Goal: Task Accomplishment & Management: Complete application form

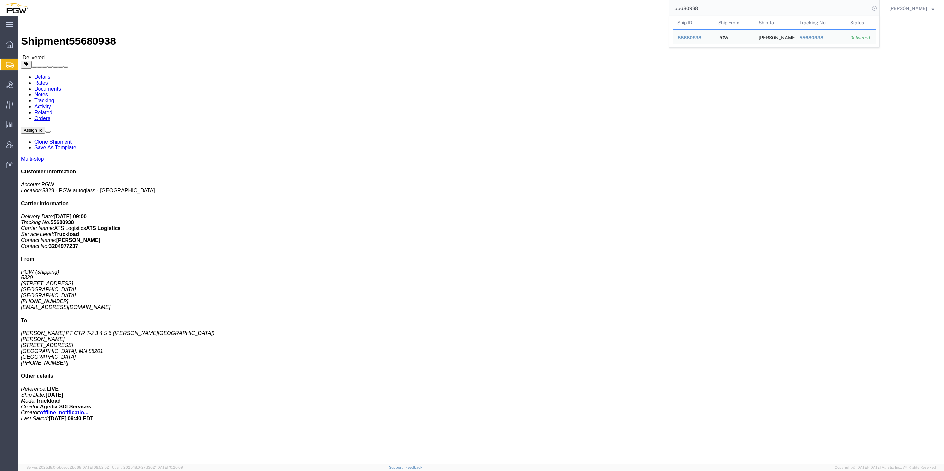
click at [870, 10] on icon at bounding box center [874, 8] width 9 height 9
click at [0, 0] on span "Create from Template" at bounding box center [0, 0] width 0 height 0
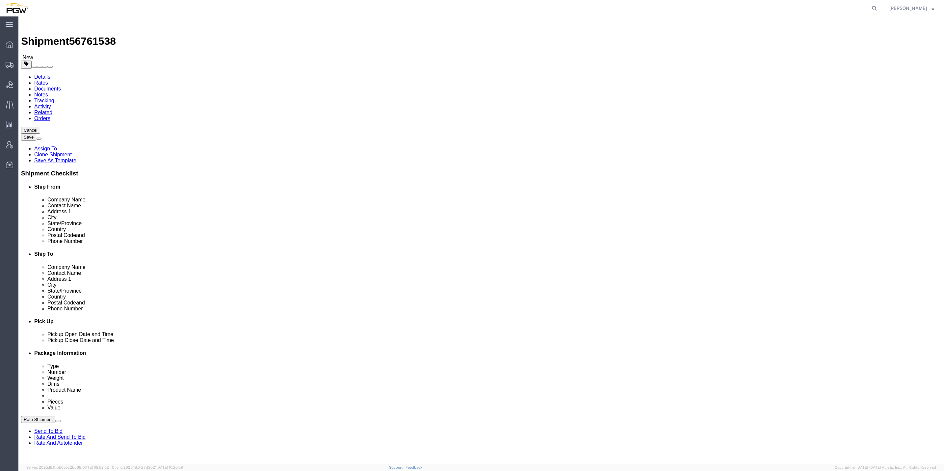
select select "62891"
select select
type input "805"
select select "62791"
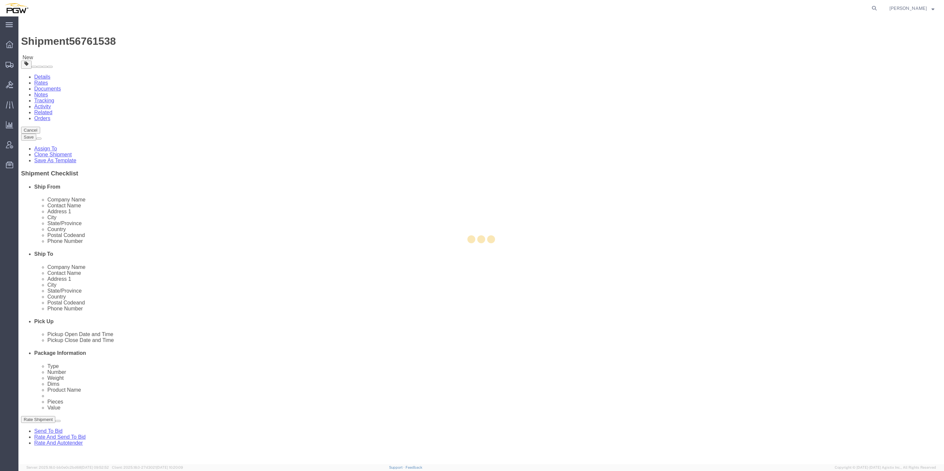
type input "5805"
type input "PGW Autoglass-AMG [GEOGRAPHIC_DATA] 5805"
type input "[STREET_ADDRESS][PERSON_NAME]"
type input "San Antonio"
type input "78219"
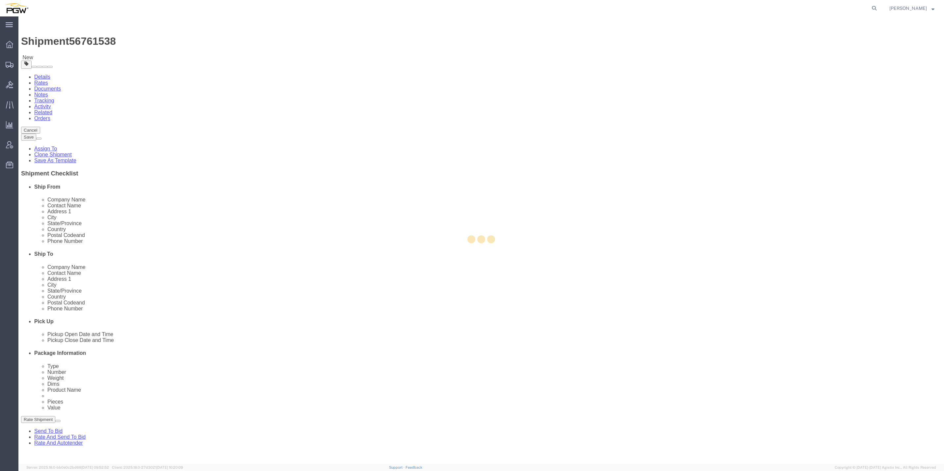
type input "[PHONE_NUMBER]"
checkbox input "false"
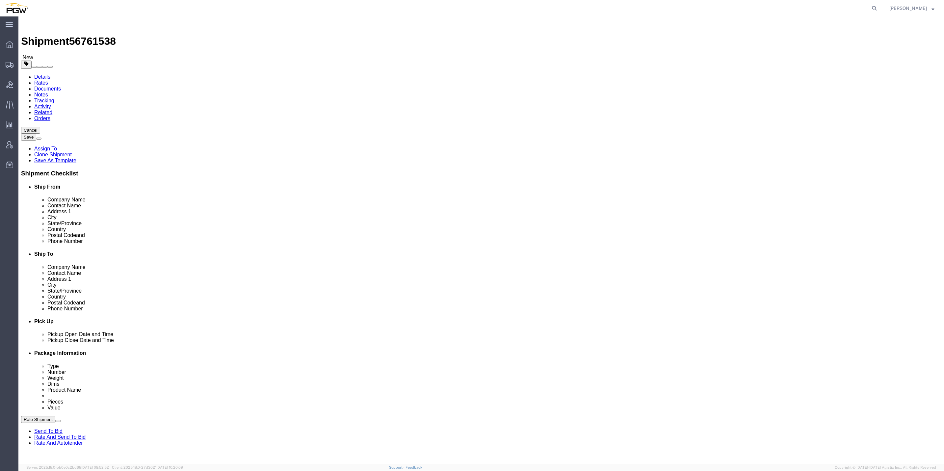
select select "[GEOGRAPHIC_DATA]"
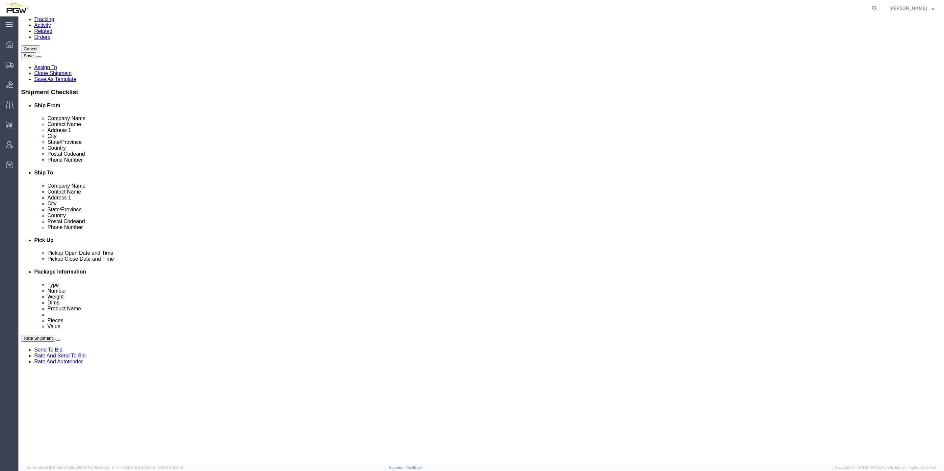
scroll to position [99, 0]
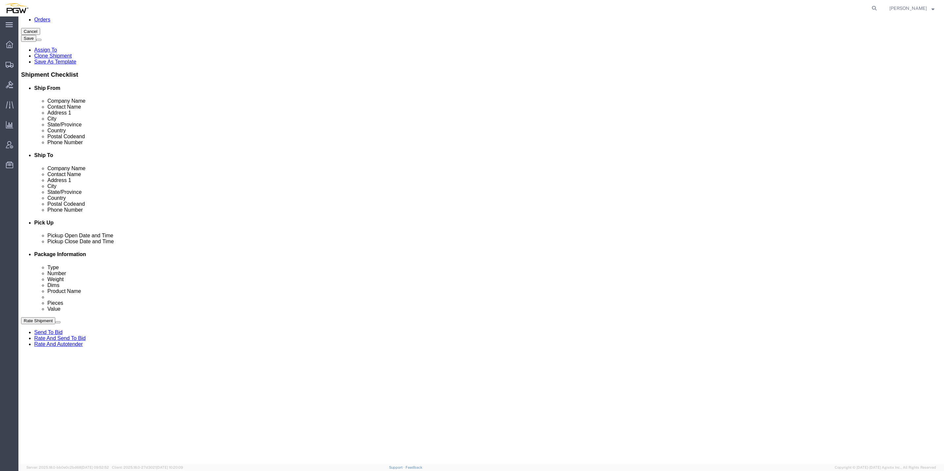
click div "[DATE] 12:39 PM"
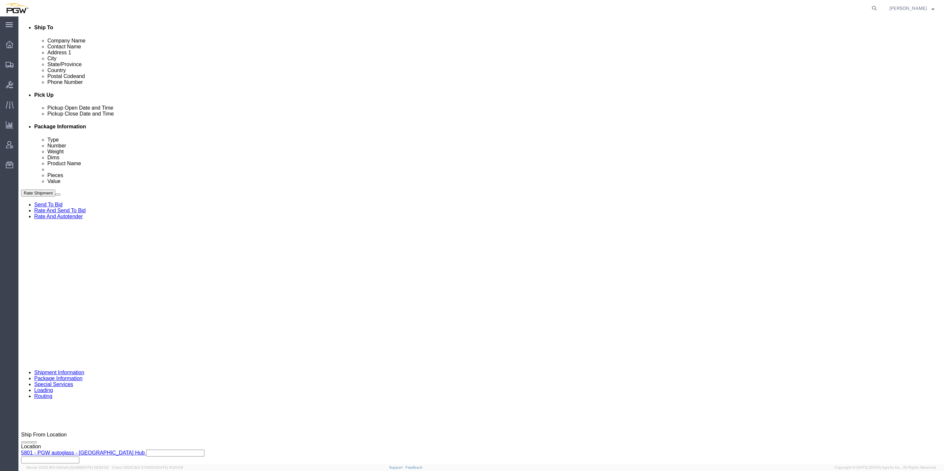
click input "12:39 PM"
type input "9:00 AM"
click button "Apply"
click select "Select Account Type Activity ID Airline Appointment Number ASN Batch Request # …"
select select "BOL"
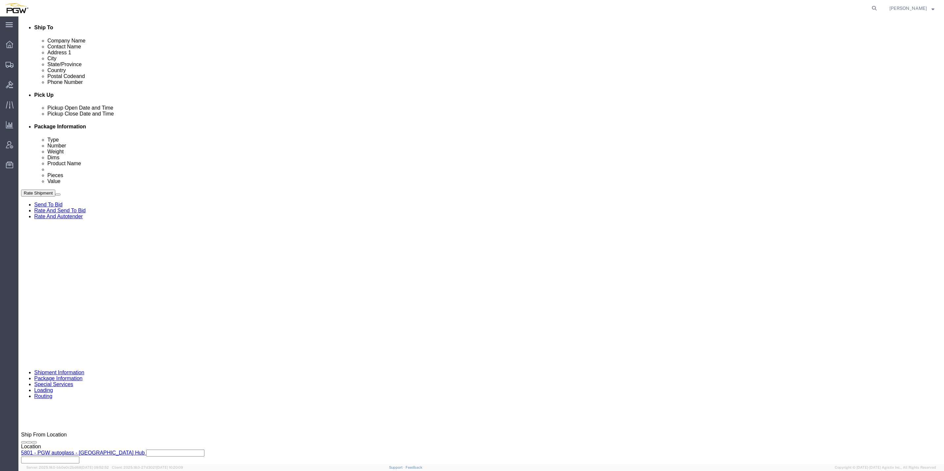
click select "Select Account Type Activity ID Airline Appointment Number ASN Batch Request # …"
click div "Shipment 56761538 New Details Rates Documents Notes Tracking Activity Related O…"
click span "56761538"
copy span "56761538"
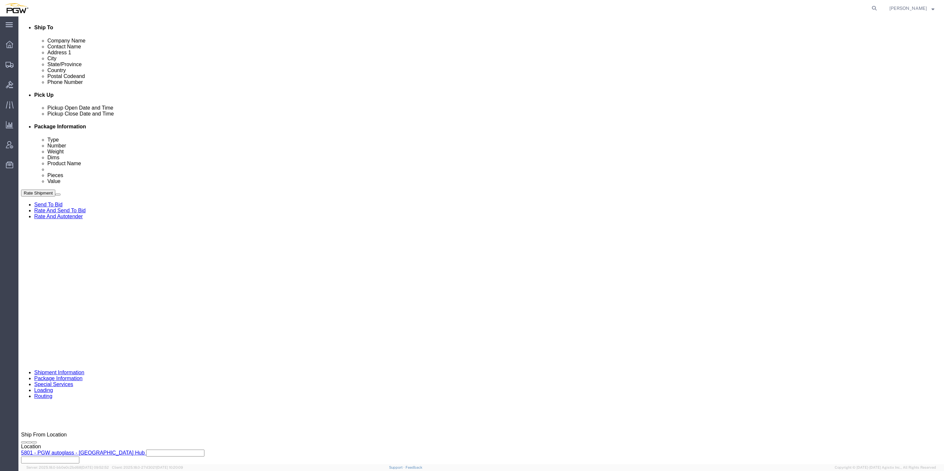
drag, startPoint x: 80, startPoint y: 7, endPoint x: 146, endPoint y: 290, distance: 290.0
click input "text"
paste input "56761538"
type input "56761538"
click select "Select Account Type Activity ID Airline Appointment Number ASN Batch Request # …"
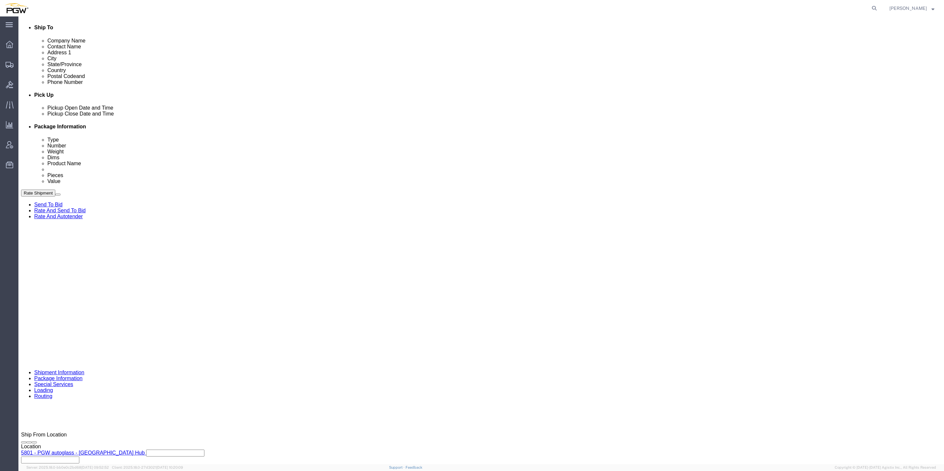
select select "ORDERNUM"
click select "Select Account Type Activity ID Airline Appointment Number ASN Batch Request # …"
click input "text"
paste input "668154"
type input "668154"
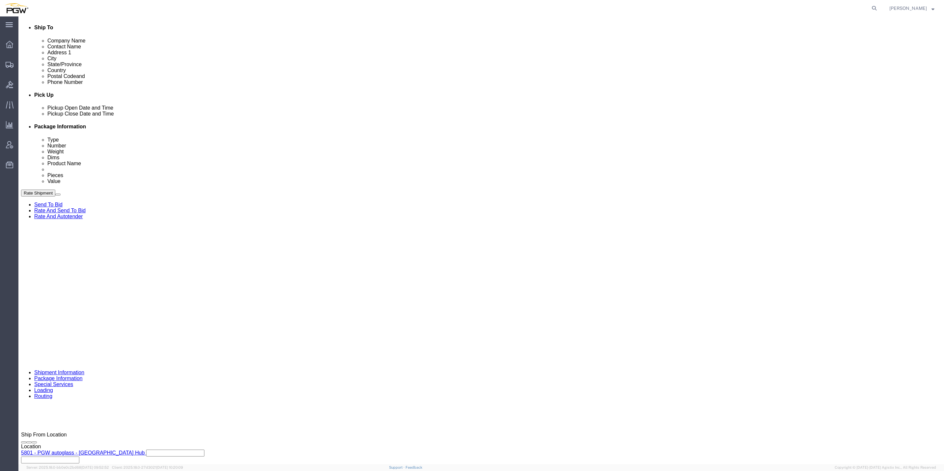
click select "Select Account Type Activity ID Airline Appointment Number ASN Batch Request # …"
click div "Select Account Type Activity ID Airline Appointment Number ASN Batch Request # …"
click input "text"
paste input "668160"
type input "668160"
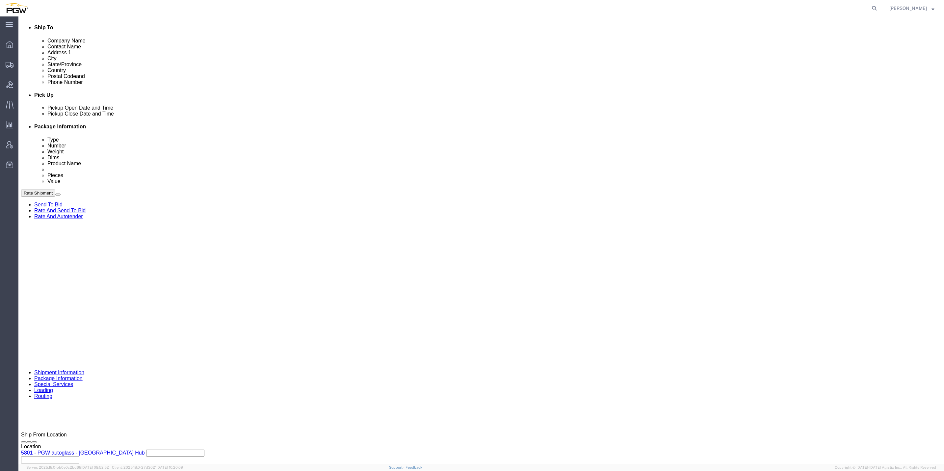
click button "Add reference"
click input "text"
paste input "668275"
type input "668275"
click select "Select Account Type Activity ID Airline Appointment Number ASN Batch Request # …"
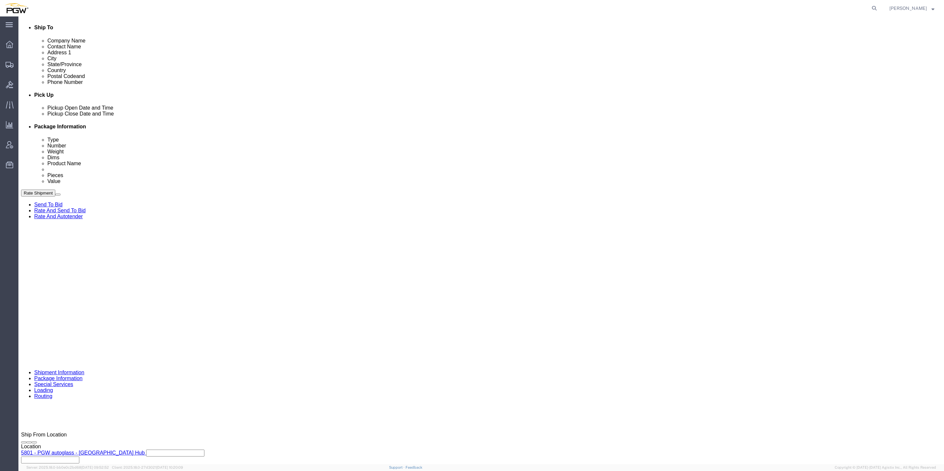
select select "ORDERNUM"
click select "Select Account Type Activity ID Airline Appointment Number ASN Batch Request # …"
select select "ORDERNUM"
click select "Select Account Type Activity ID Airline Appointment Number ASN Batch Request # …"
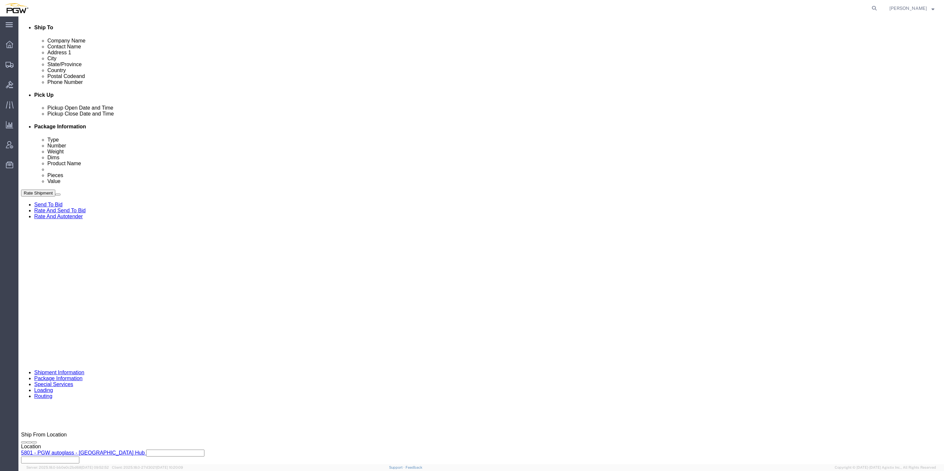
click div "References Add reference"
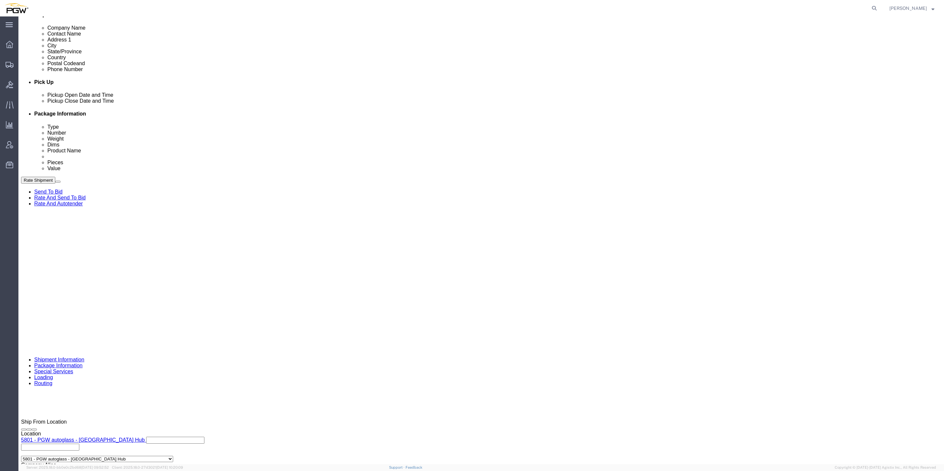
click button "Continue"
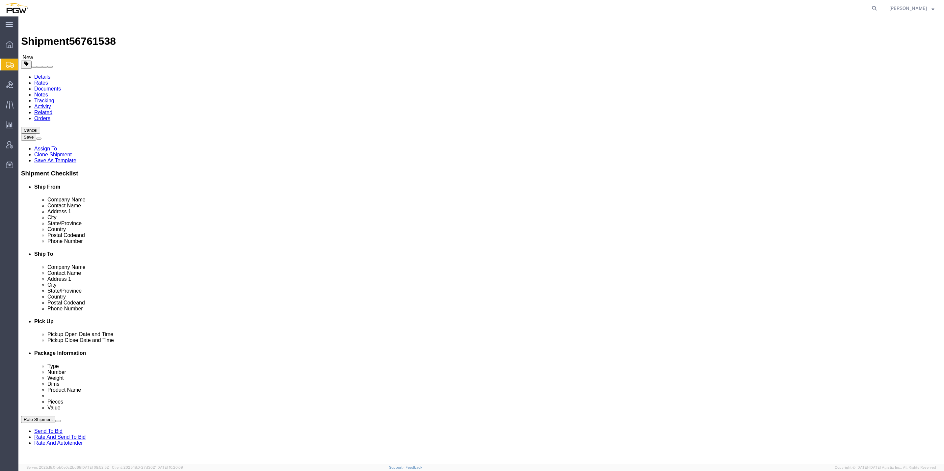
click span "button"
drag, startPoint x: 149, startPoint y: 128, endPoint x: 130, endPoint y: 128, distance: 19.1
click div "Number 1"
type input "24"
drag, startPoint x: 151, startPoint y: 289, endPoint x: 140, endPoint y: 290, distance: 10.9
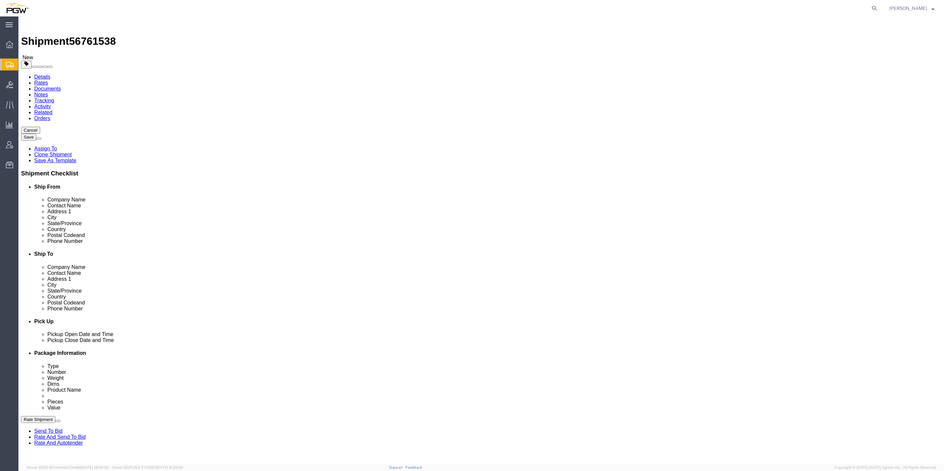
click div "1"
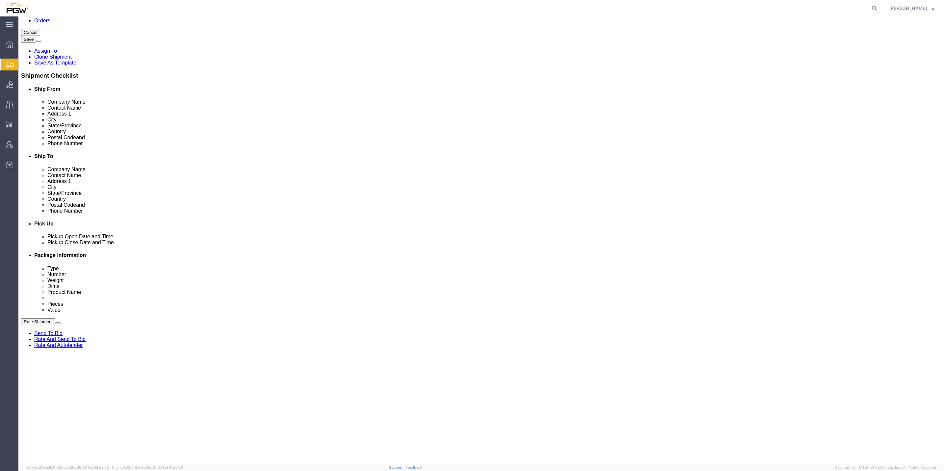
scroll to position [99, 0]
type input "2"
click div "24 x Your Packaging Package Type Select Bale(s) Basket(s) Bolt(s) Bottle(s) Buc…"
drag, startPoint x: 150, startPoint y: 355, endPoint x: 142, endPoint y: 355, distance: 8.6
click input "1"
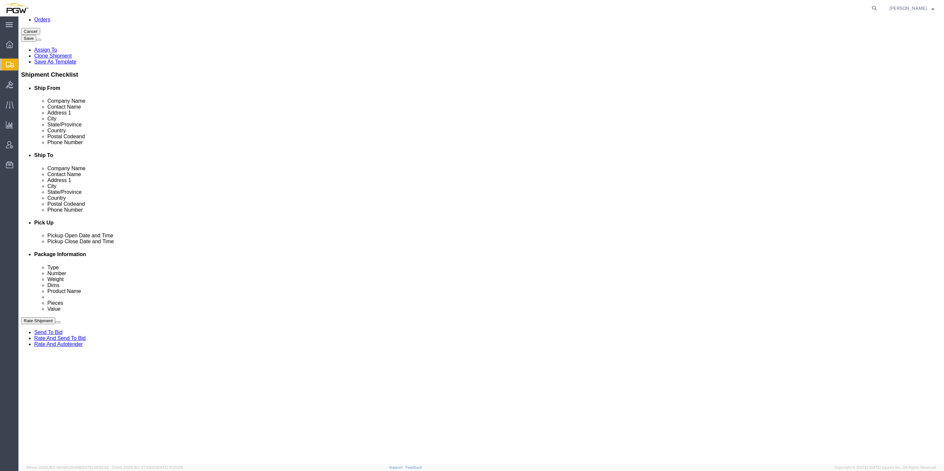
type input "7"
drag, startPoint x: 84, startPoint y: 358, endPoint x: 456, endPoint y: 285, distance: 379.4
click div "24 x Your Packaging Package Type Select Bale(s) Basket(s) Bolt(s) Bottle(s) Buc…"
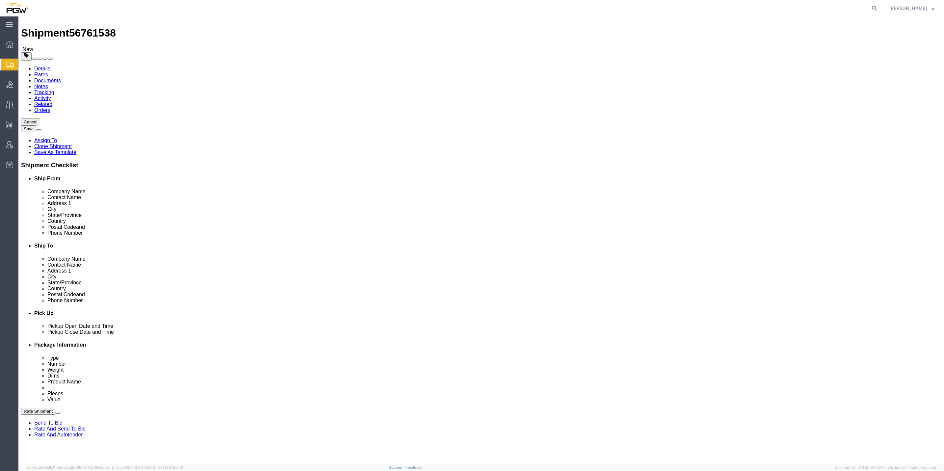
scroll to position [0, 0]
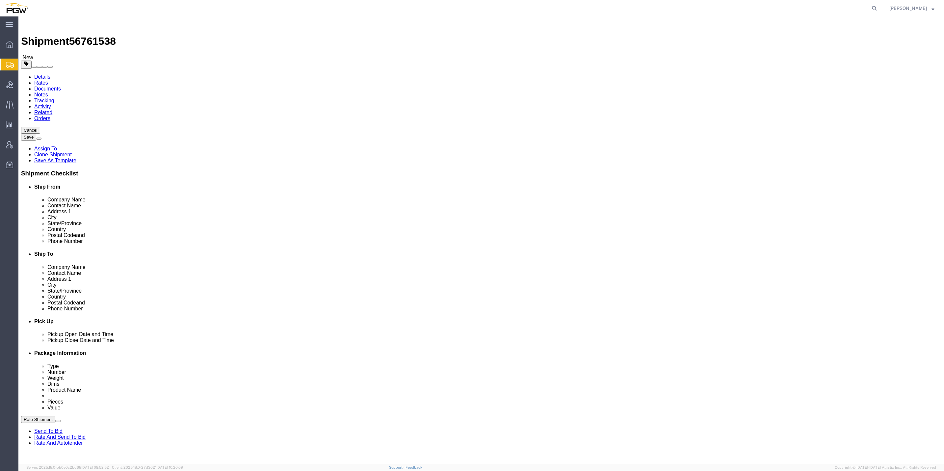
drag, startPoint x: 145, startPoint y: 153, endPoint x: 141, endPoint y: 153, distance: 4.7
click input "1.00"
type input "20778.00"
click div "24 x Your Packaging Package Type Select Bale(s) Basket(s) Bolt(s) Bottle(s) Buc…"
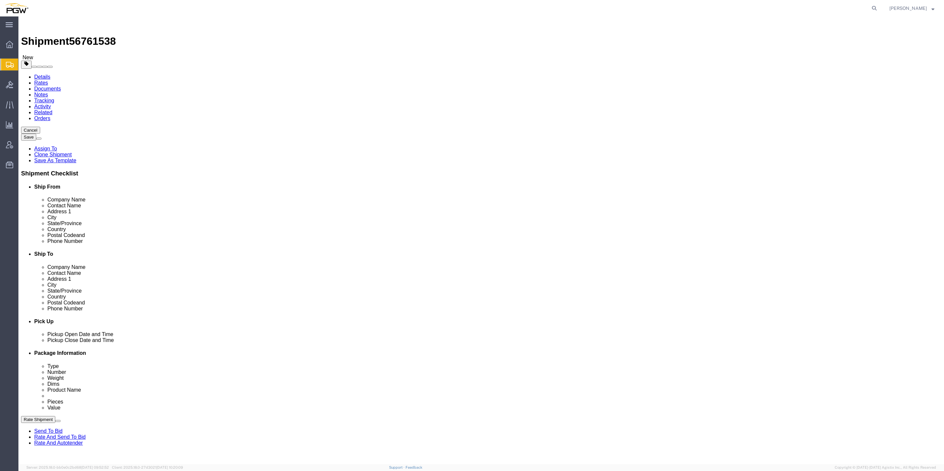
click input "1.00"
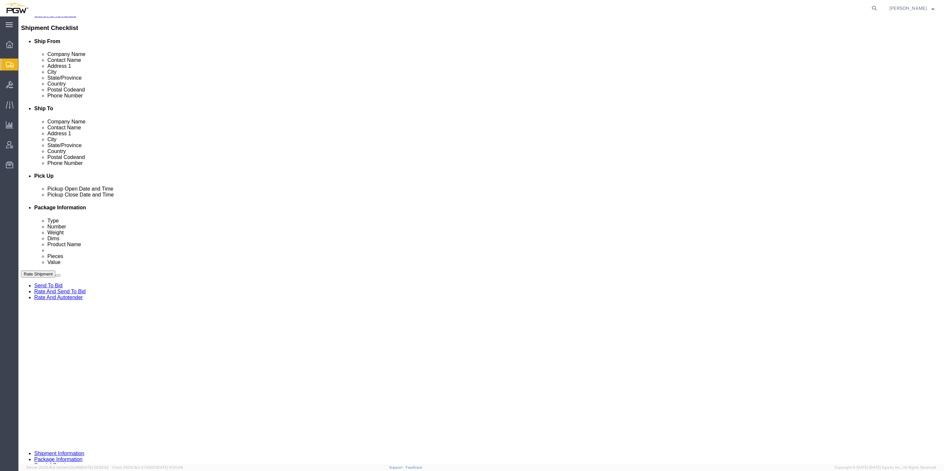
scroll to position [197, 0]
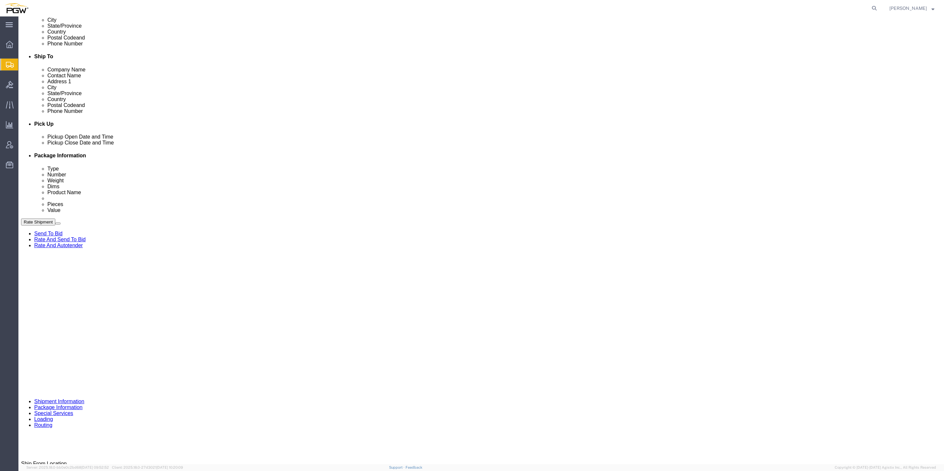
type input "1418.00"
click input "1.00"
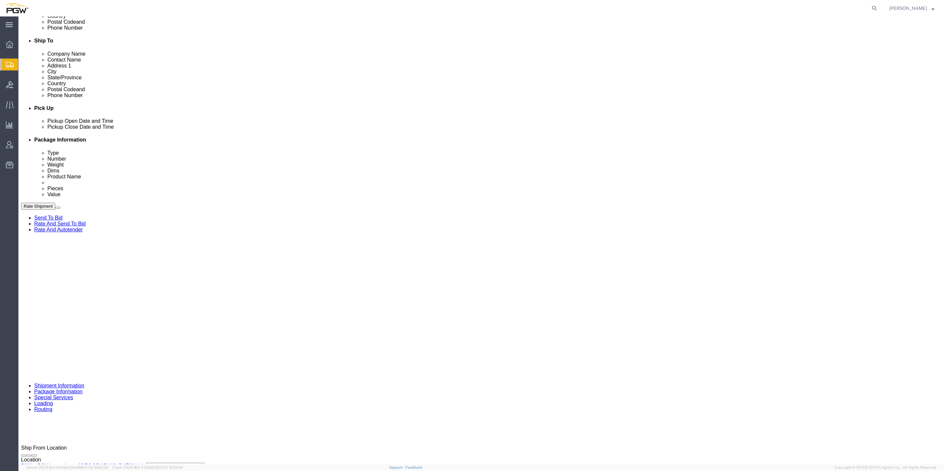
scroll to position [215, 0]
type input "7778.00"
click div "24 x Your Packaging Package Type Select Bale(s) Basket(s) Bolt(s) Bottle(s) Buc…"
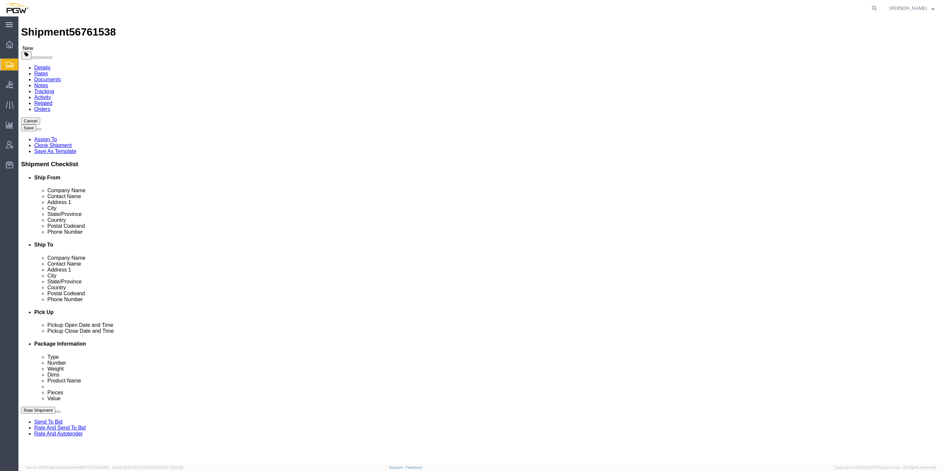
scroll to position [0, 0]
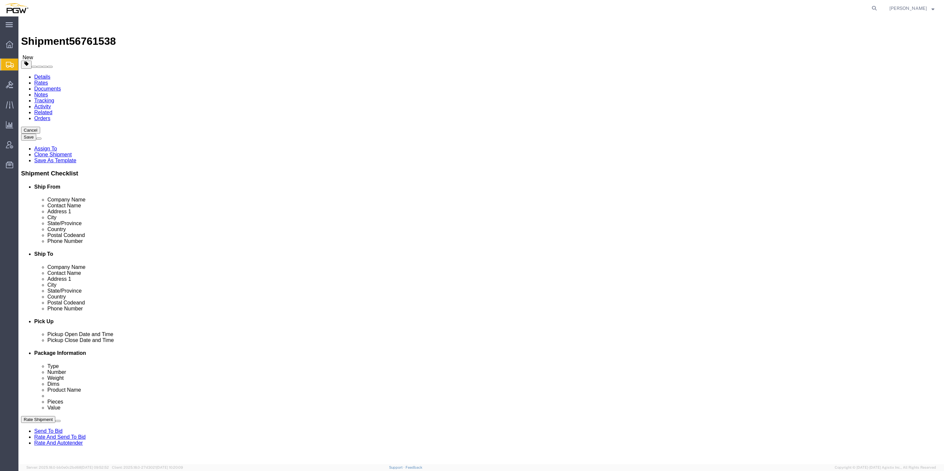
click div "24 x Your Packaging Package Type Select Bale(s) Basket(s) Bolt(s) Bottle(s) Buc…"
click dd "0.00 Each"
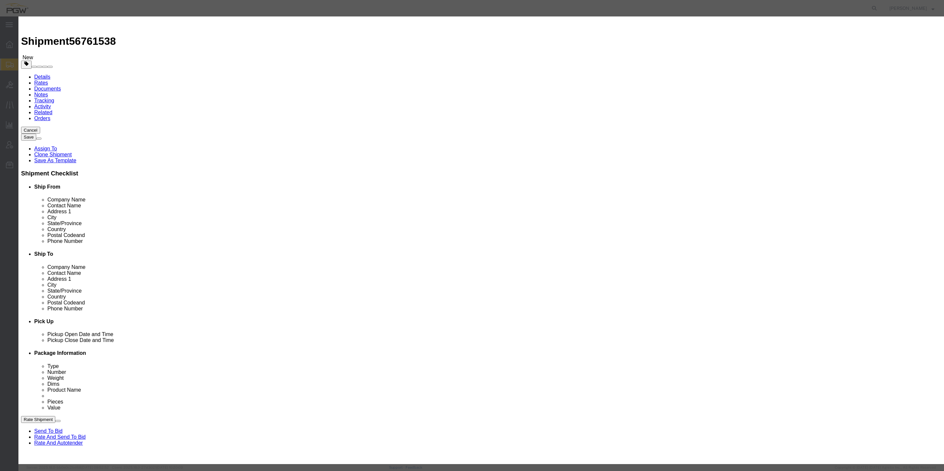
drag, startPoint x: 352, startPoint y: 63, endPoint x: 343, endPoint y: 62, distance: 8.6
click div "0.00"
type input "24.00"
type input "24"
click button "Save & Close"
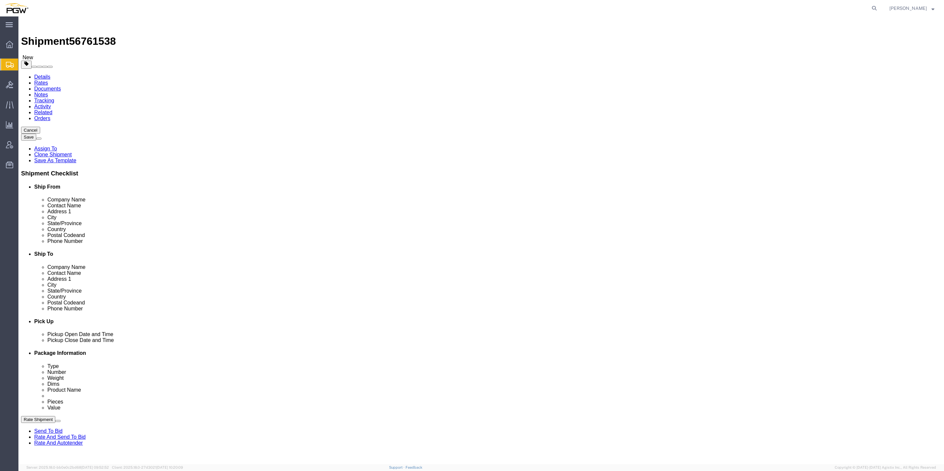
click dd "0.00 Each"
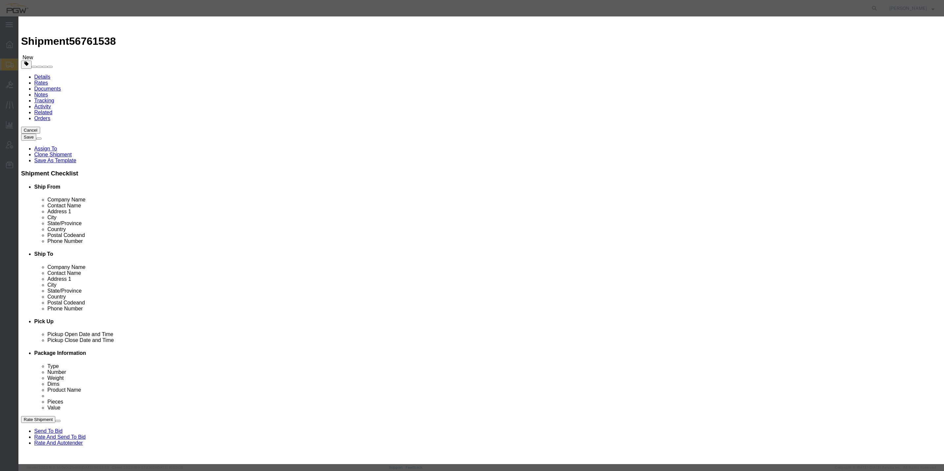
drag, startPoint x: 351, startPoint y: 62, endPoint x: 346, endPoint y: 62, distance: 4.9
click div "0.00"
type input "2.00"
type input "2"
click button "Save & Close"
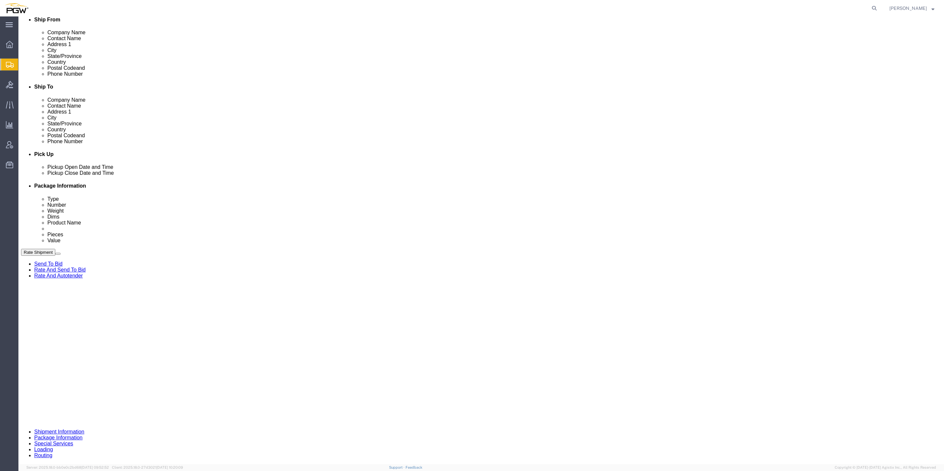
scroll to position [197, 0]
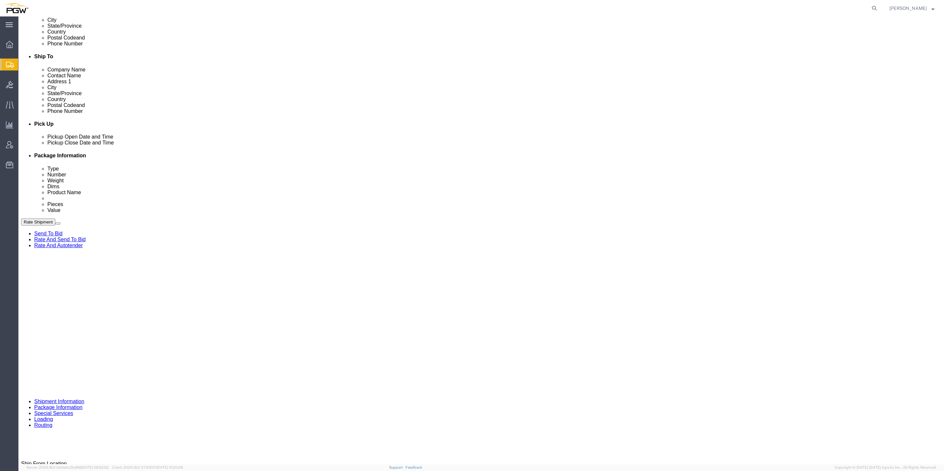
click dd "0.00 Each"
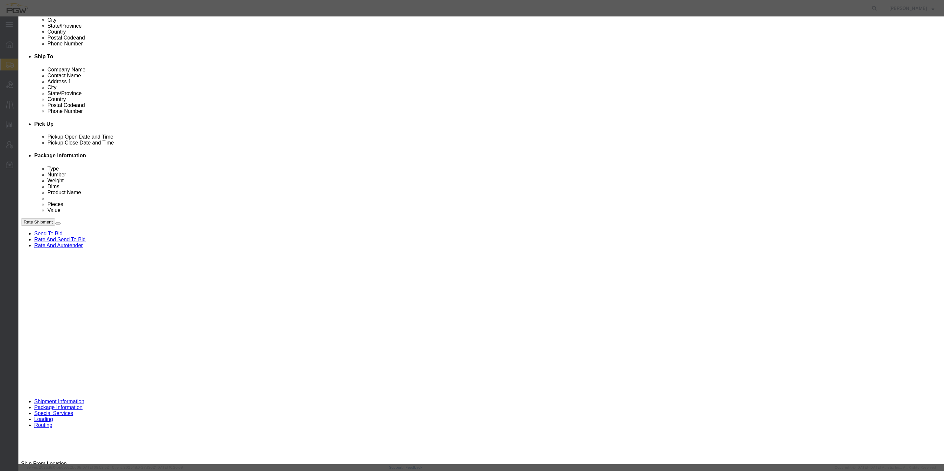
drag, startPoint x: 350, startPoint y: 60, endPoint x: 347, endPoint y: 60, distance: 3.3
click input "0.00"
type input "7.00"
type input "7"
click button "Save & Close"
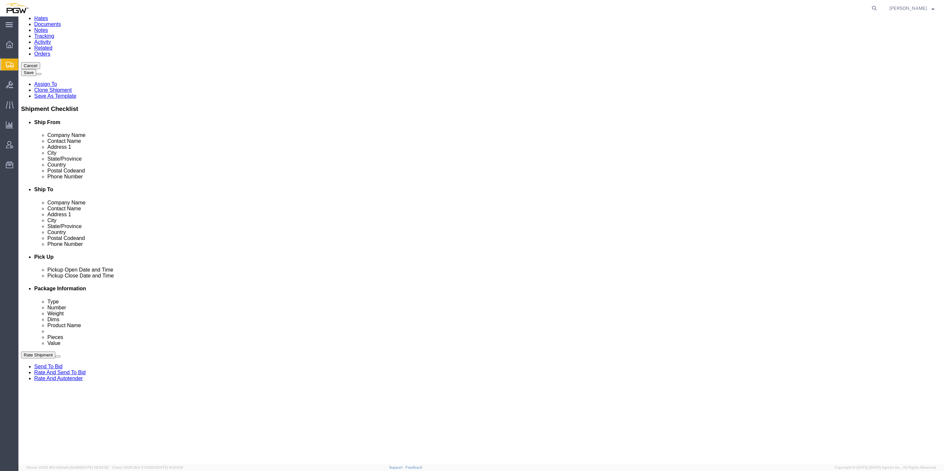
scroll to position [49, 0]
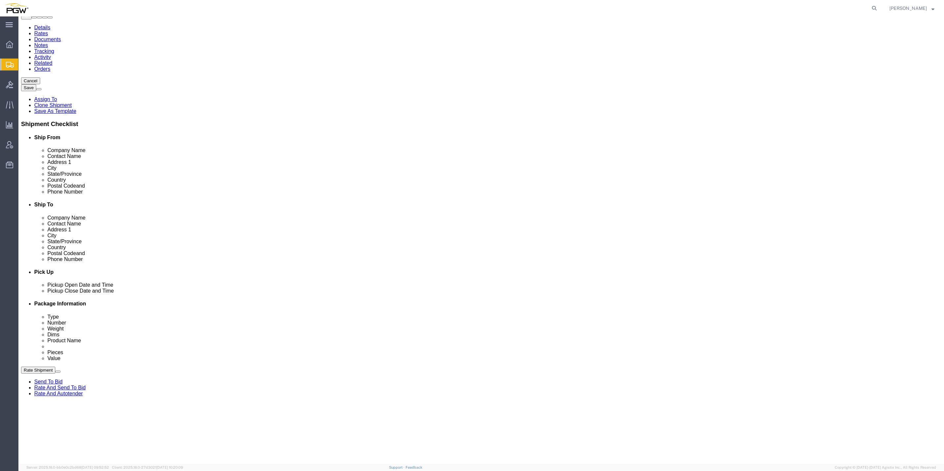
click div "24 x Your Packaging Package Type Select Bale(s) Basket(s) Bolt(s) Bottle(s) Buc…"
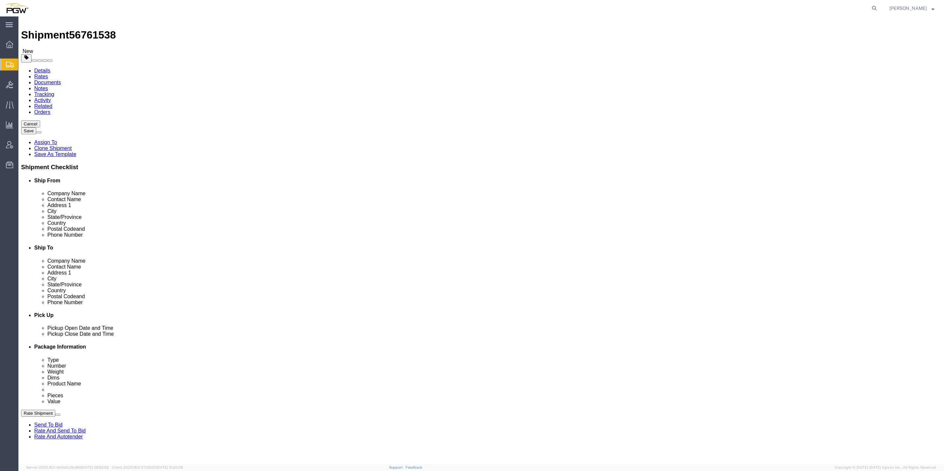
scroll to position [197, 0]
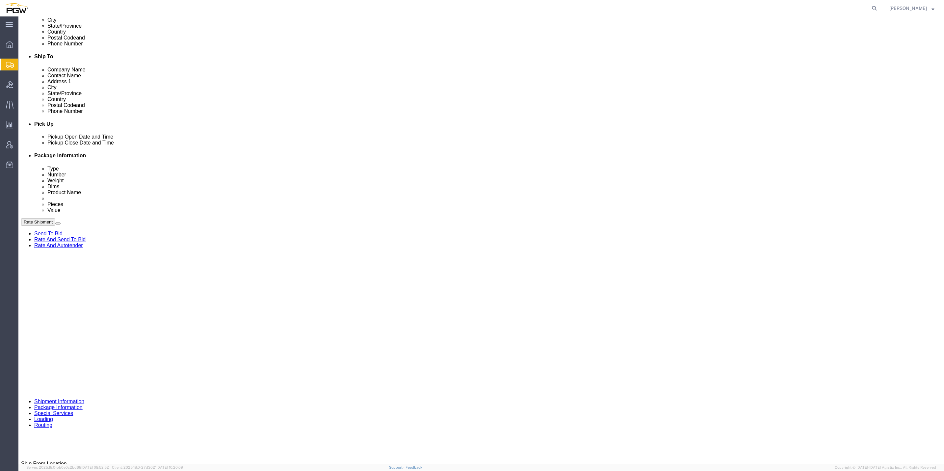
click button "Continue"
select select
select select "COSTCENTER"
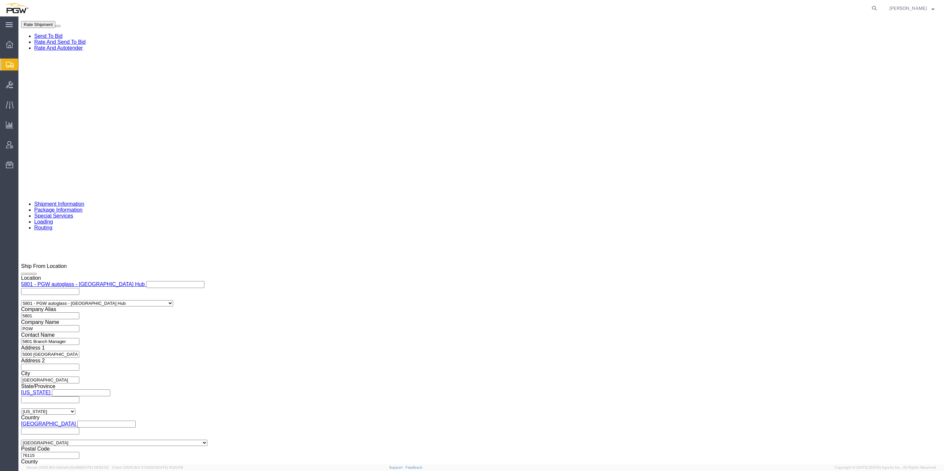
scroll to position [555, 0]
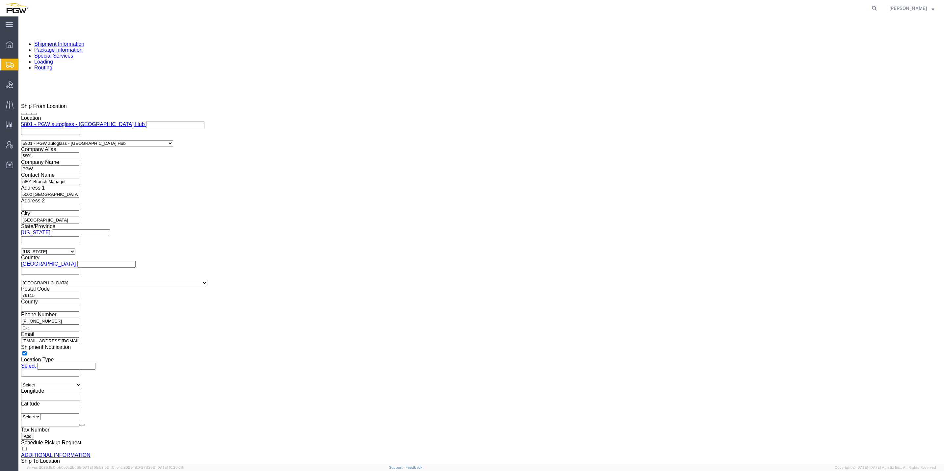
click button "Rate Shipment"
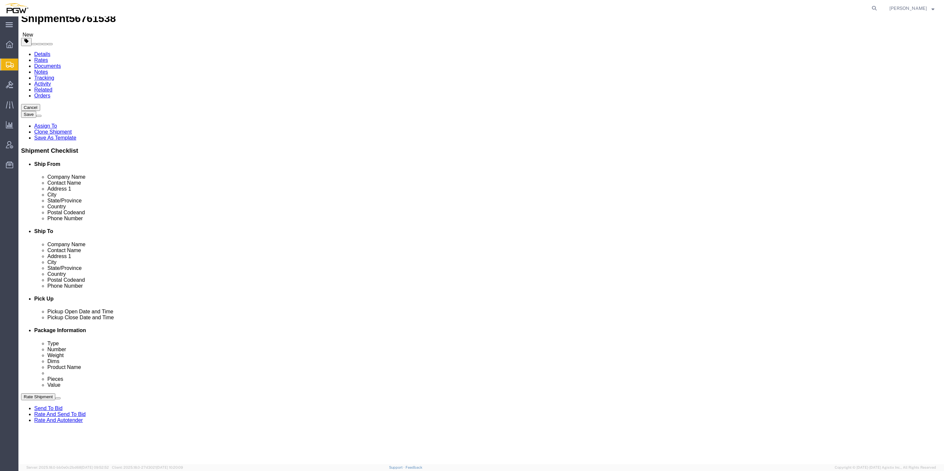
scroll to position [0, 0]
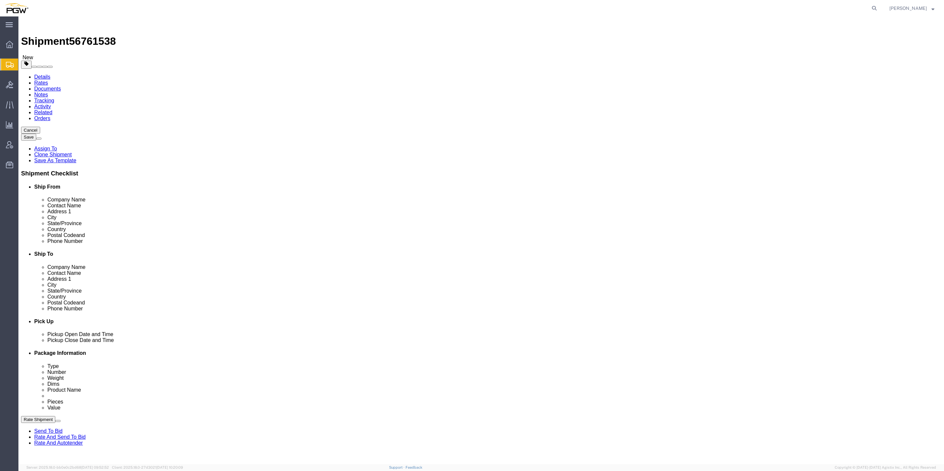
click icon
click input "Ship To Location / Contact Name : This field is required."
type input "Branch Manager"
click button "Rate Shipment"
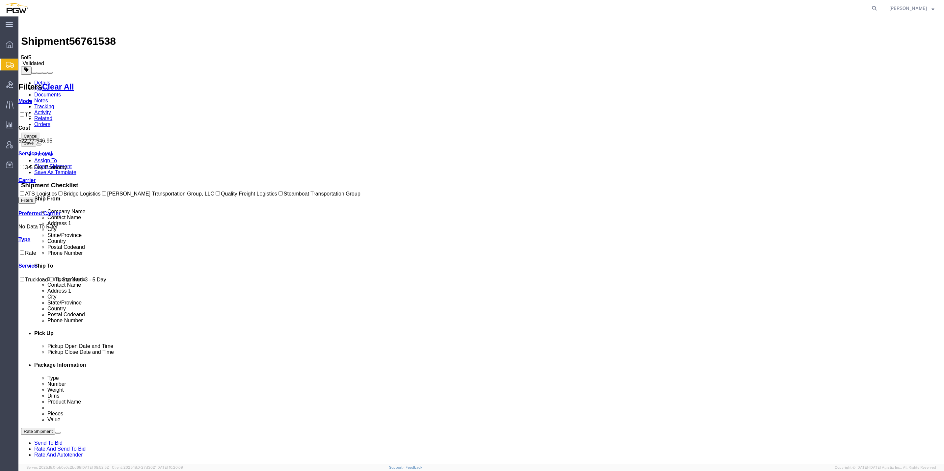
click at [83, 452] on link "Rate And Autotender" at bounding box center [58, 455] width 49 height 6
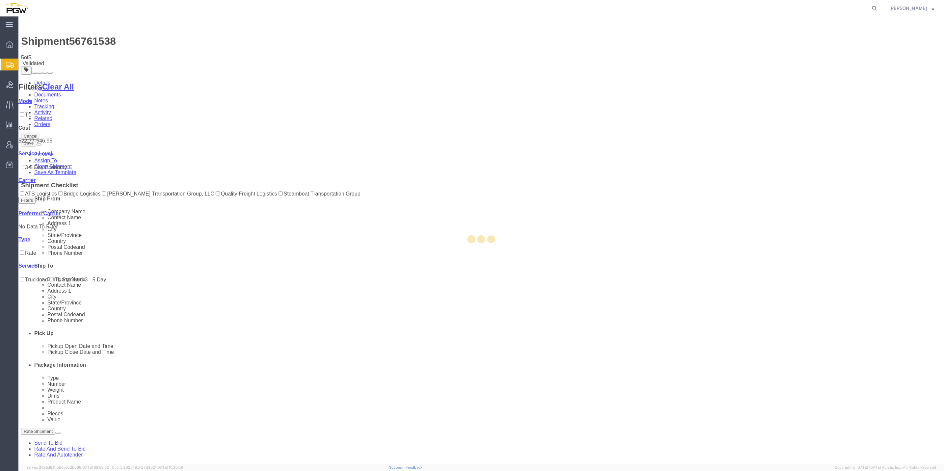
select select "62891"
select select "62791"
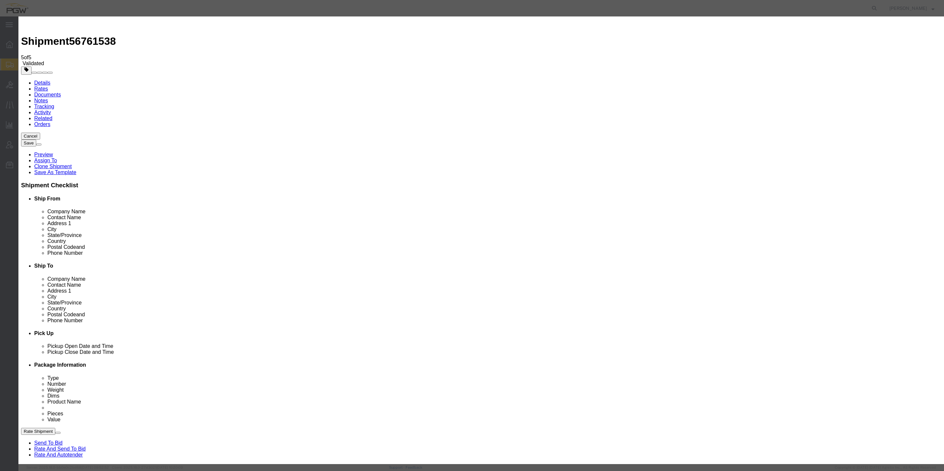
click input "3"
type input "2"
click input "2"
click select "Price Carrier Rank"
select select "LANE_RANK"
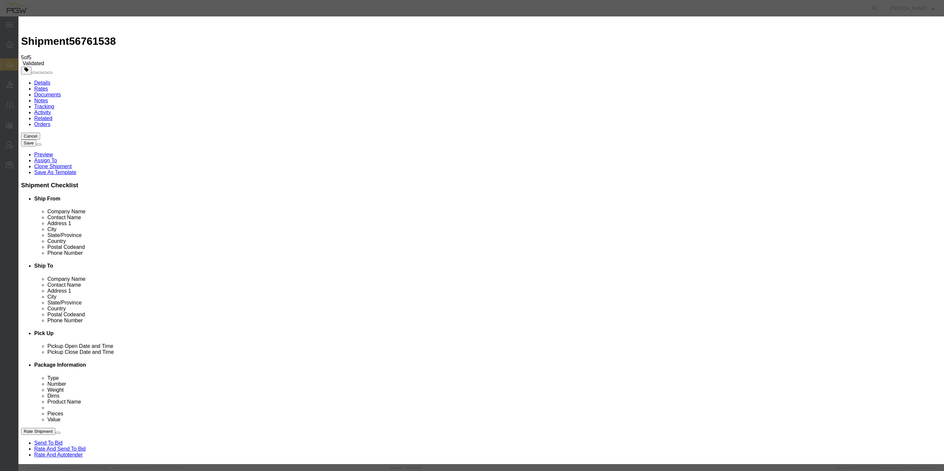
click select "Price Carrier Rank"
click div "Save Auto-Tender"
click button "Save Auto-Tender"
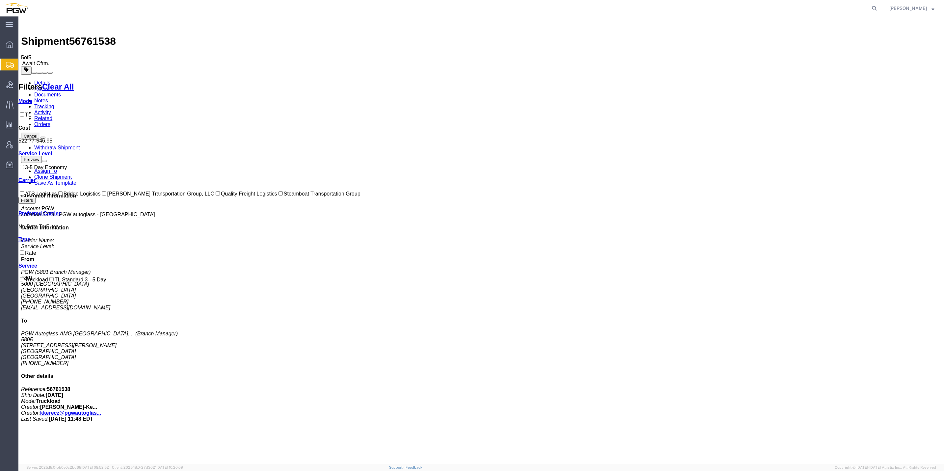
click at [0, 0] on span "Create from Template" at bounding box center [0, 0] width 0 height 0
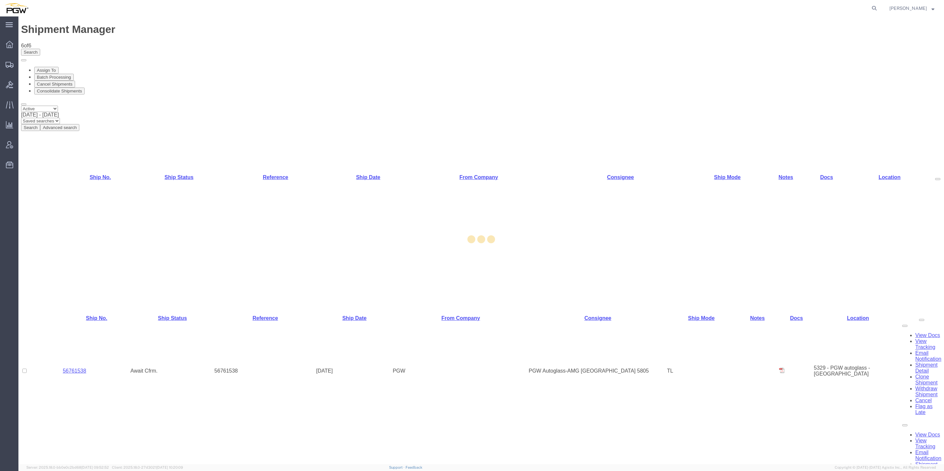
select select "62891"
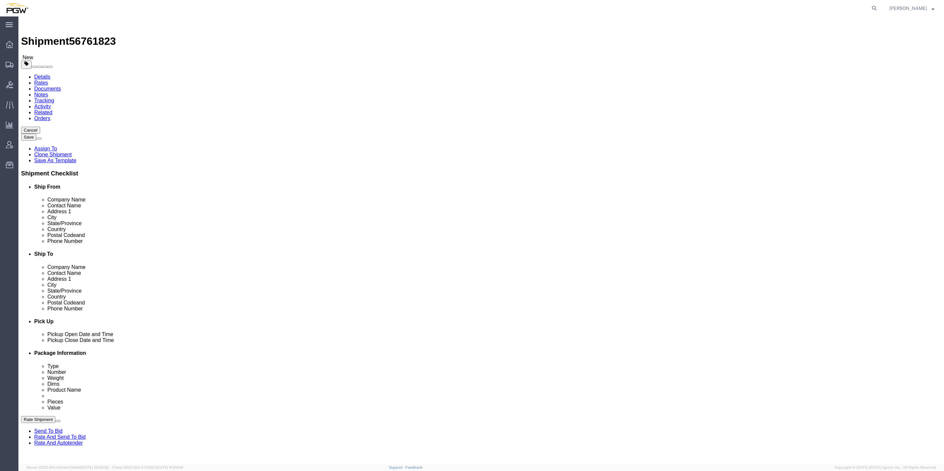
type input "818"
select select "62691"
type input "5818"
type input "70815"
type input "[PHONE_NUMBER]"
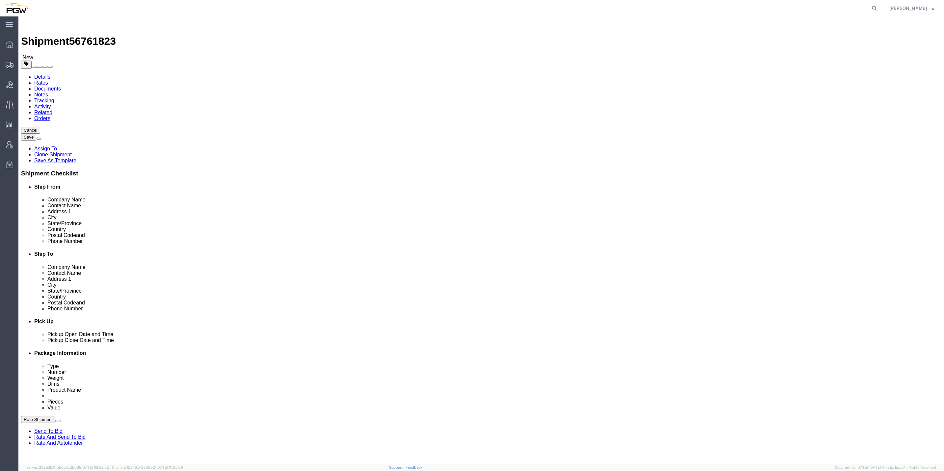
checkbox input "false"
select select "LA"
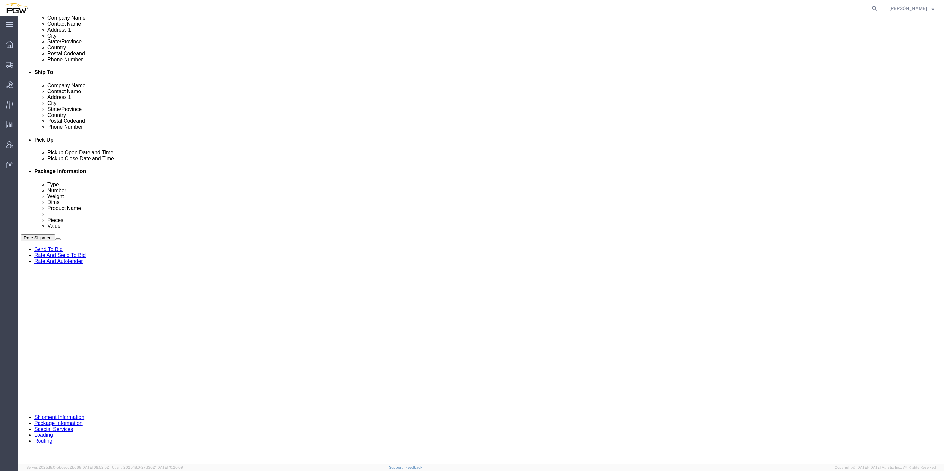
scroll to position [197, 0]
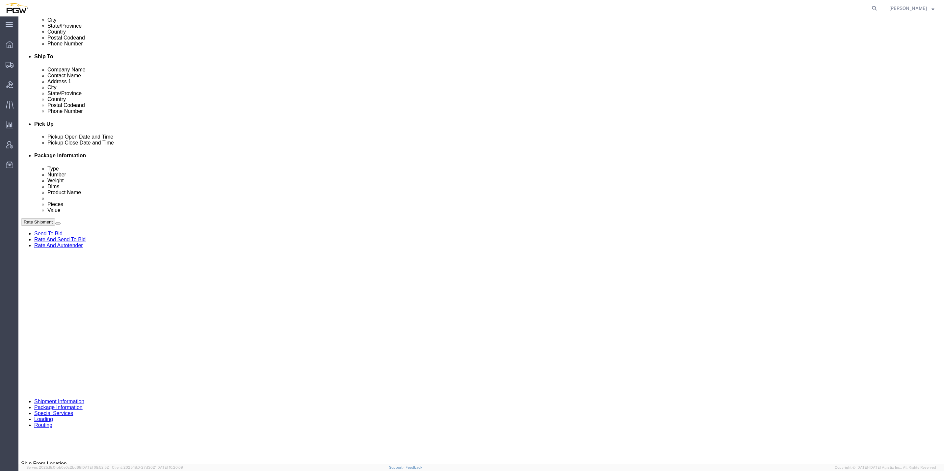
click div "[DATE] 12:52 PM"
click input "12:52 PM"
click input "10:52 PM"
type input "10:00 AM"
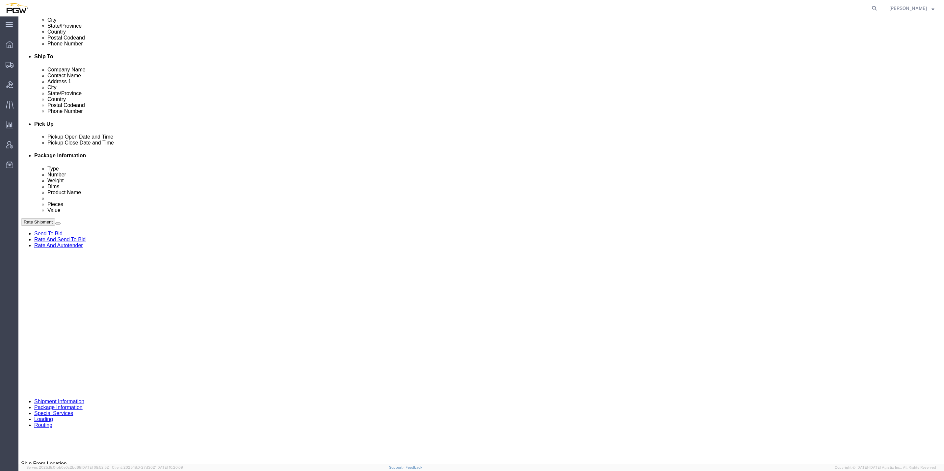
click button "Apply"
click select "Select Account Type Activity ID Airline Appointment Number ASN Batch Request # …"
select select "BOL"
click select "Select Account Type Activity ID Airline Appointment Number ASN Batch Request # …"
click input "text"
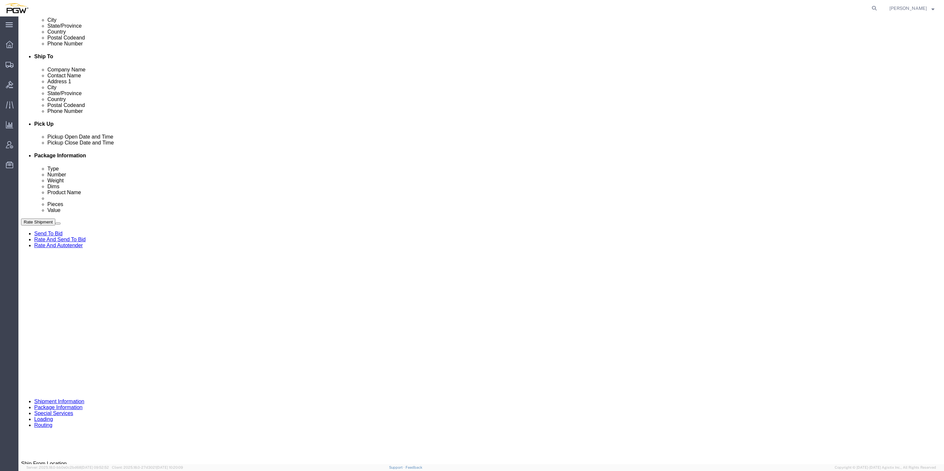
click input "text"
click select "Select Account Type Activity ID Airline Appointment Number ASN Batch Request # …"
click input "text"
paste input "668151"
type input "668151"
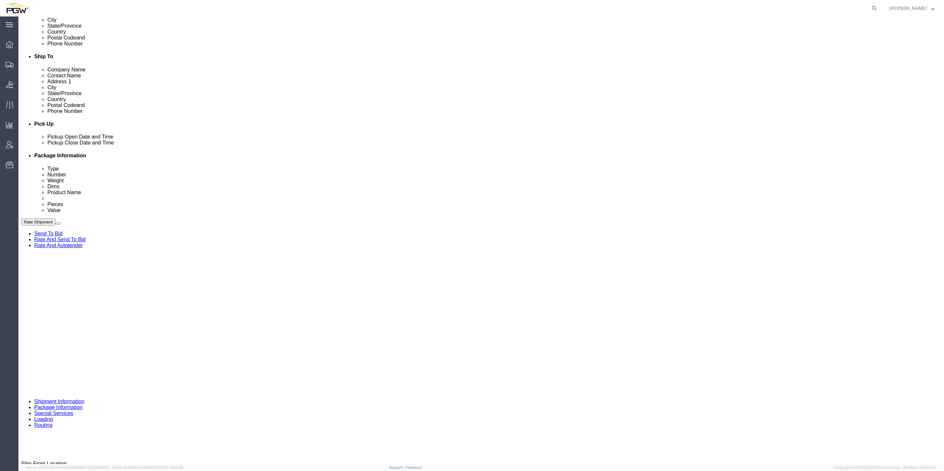
click input "text"
paste input "668157"
type input "668157"
click span "56761823"
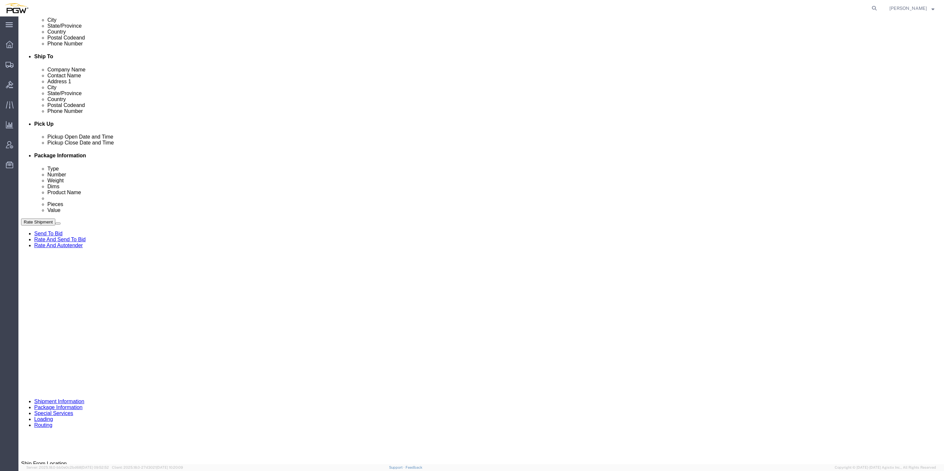
copy span "56761823"
click input "text"
paste input "56761823"
type input "56761823"
click select "Select Account Type Activity ID Airline Appointment Number ASN Batch Request # …"
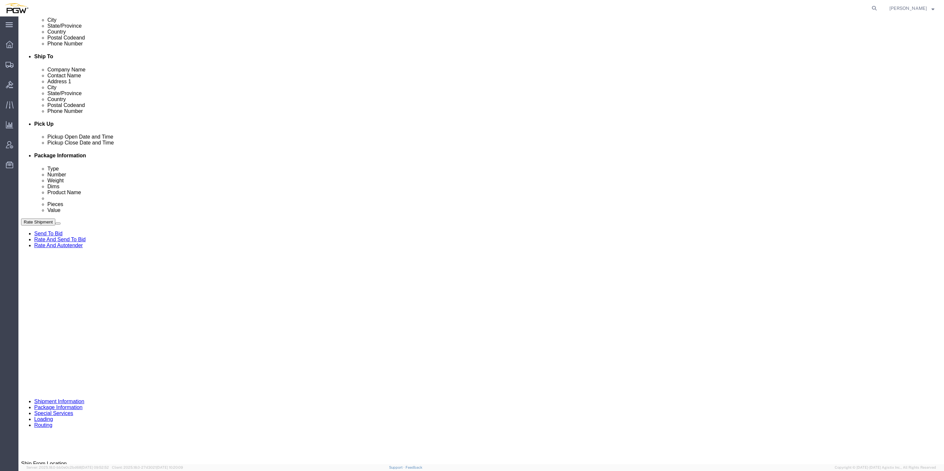
select select "ORDERNUM"
click select "Select Account Type Activity ID Airline Appointment Number ASN Batch Request # …"
select select "ORDERNUM"
click select "Select Account Type Activity ID Airline Appointment Number ASN Batch Request # …"
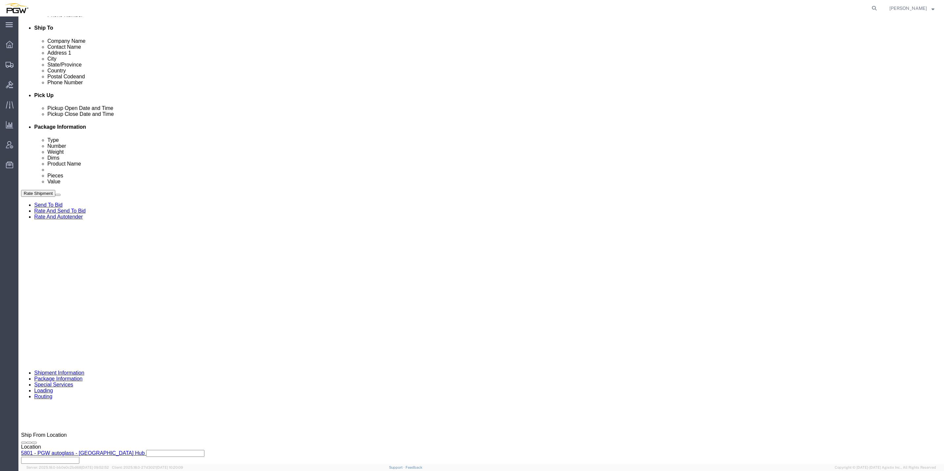
scroll to position [226, 0]
click button "Continue"
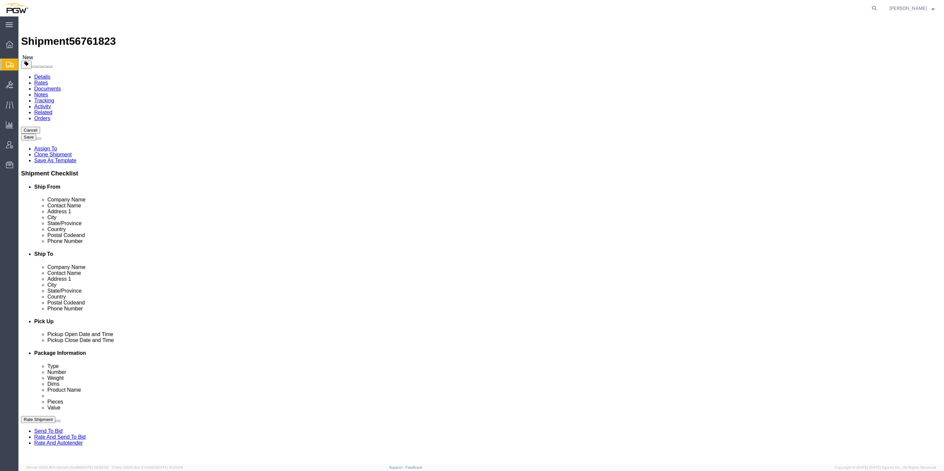
click input "1"
drag, startPoint x: 151, startPoint y: 129, endPoint x: 134, endPoint y: 127, distance: 16.9
click div "Number 1"
type input "35"
drag, startPoint x: 144, startPoint y: 292, endPoint x: 150, endPoint y: 288, distance: 6.9
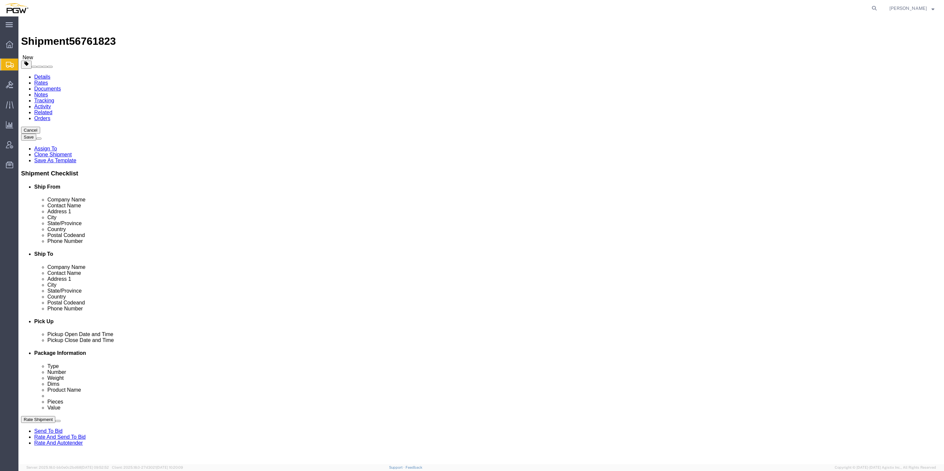
click input "1"
drag, startPoint x: 151, startPoint y: 288, endPoint x: 141, endPoint y: 289, distance: 10.6
click input "1"
type input "2"
click div "35 x Your Packaging Package Type Select Bale(s) Basket(s) Bolt(s) Bottle(s) Buc…"
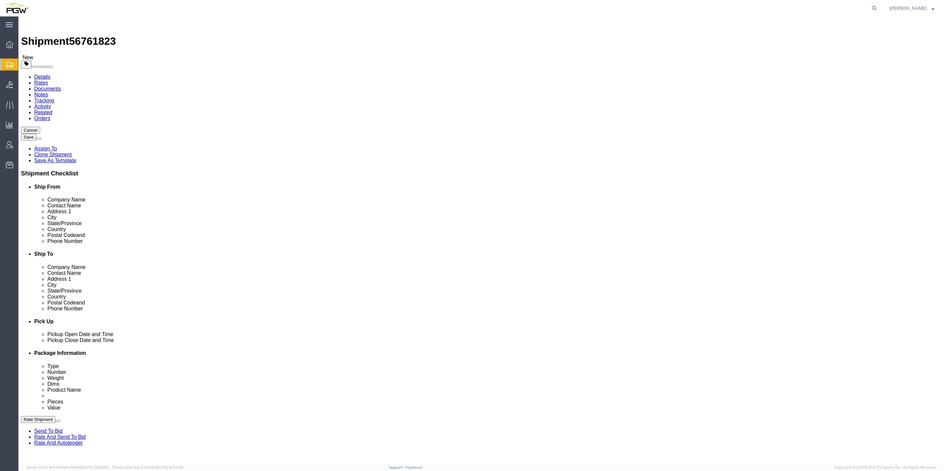
click input "1.00"
drag, startPoint x: 145, startPoint y: 152, endPoint x: 142, endPoint y: 152, distance: 3.6
click input "1.00"
paste input "26,769"
click input "26,769.00"
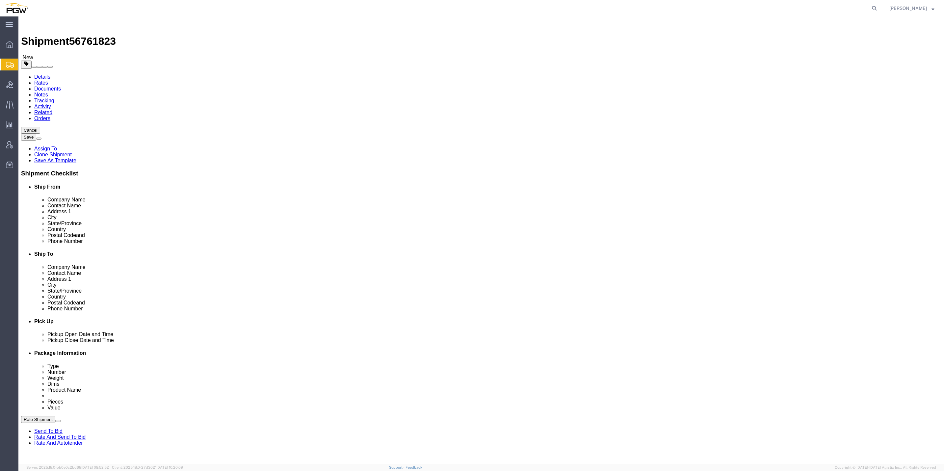
click input "26,769.00"
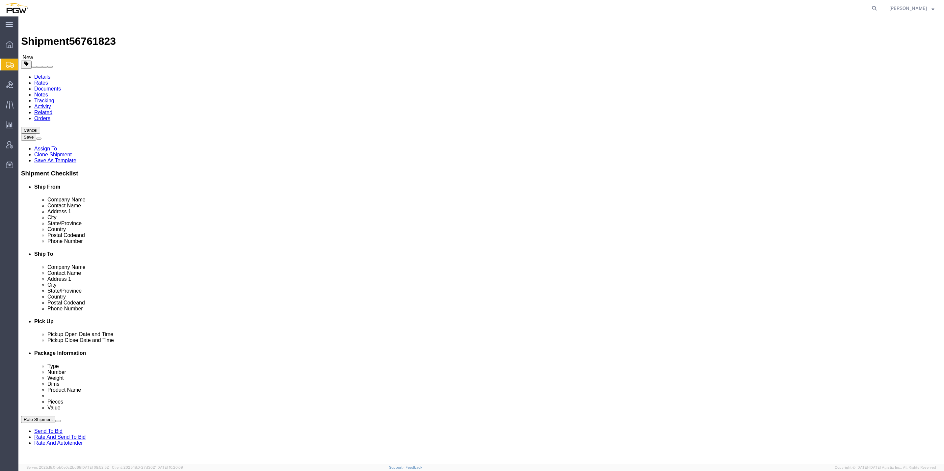
type input "26769.00"
drag, startPoint x: 145, startPoint y: 312, endPoint x: 142, endPoint y: 310, distance: 3.6
click div "Package Type Select Bale(s) Basket(s) Bolt(s) Bottle(s) Buckets Bulk Bundle(s) …"
type input "522.00"
click div "35 x Your Packaging Package Type Select Bale(s) Basket(s) Bolt(s) Bottle(s) Buc…"
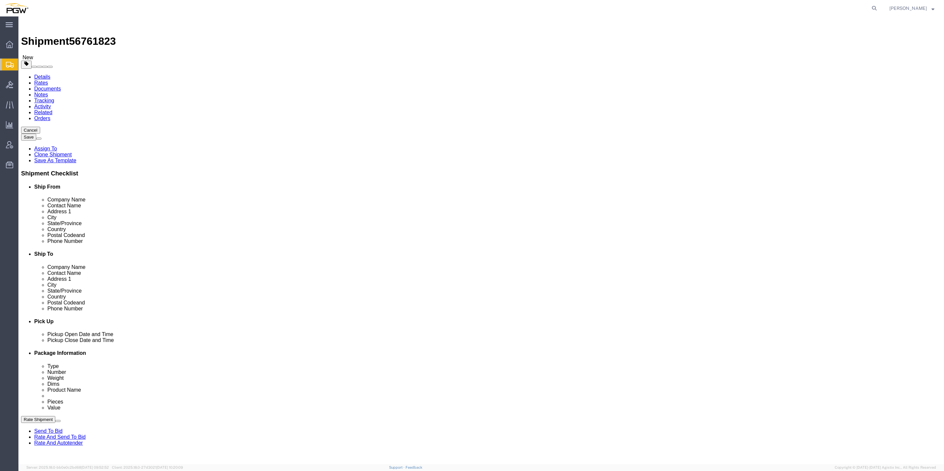
click dd "1.00 USD"
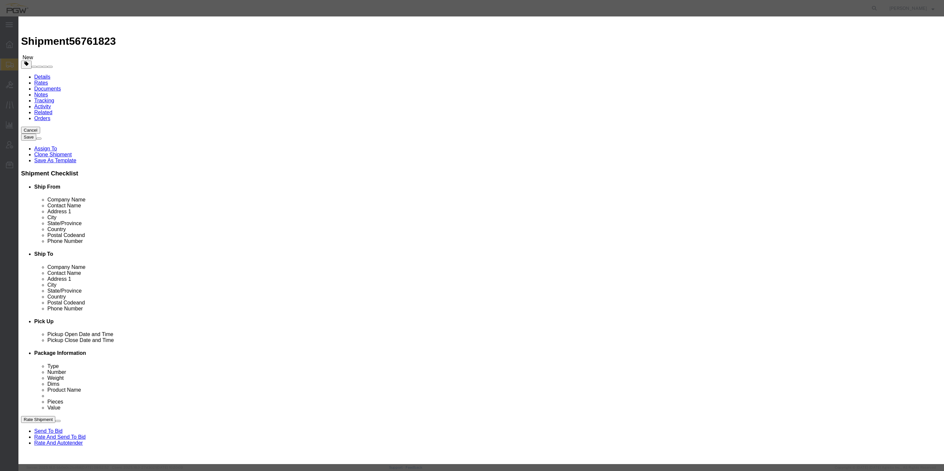
drag, startPoint x: 350, startPoint y: 62, endPoint x: 347, endPoint y: 62, distance: 3.3
click input "0.00"
type input "35.00"
type input "35"
click button "Save & Close"
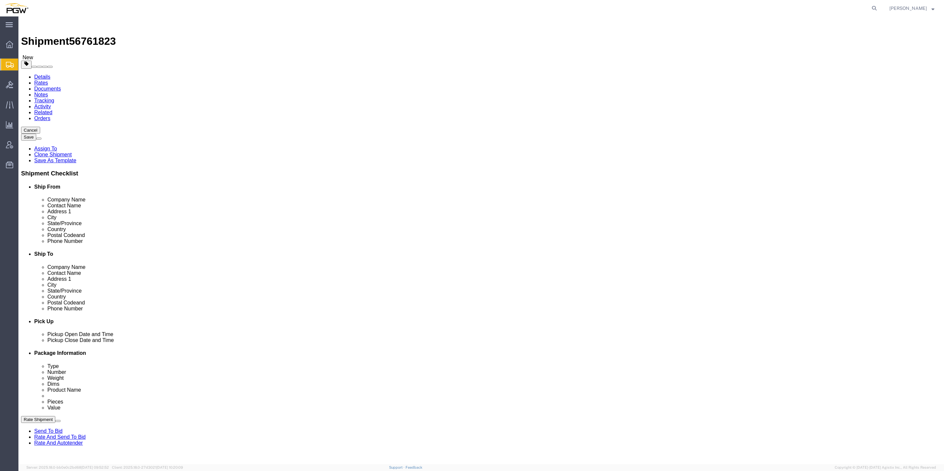
click div "35 x Your Packaging Package Type Select Bale(s) Basket(s) Bolt(s) Bottle(s) Buc…"
click dd "1.00 USD"
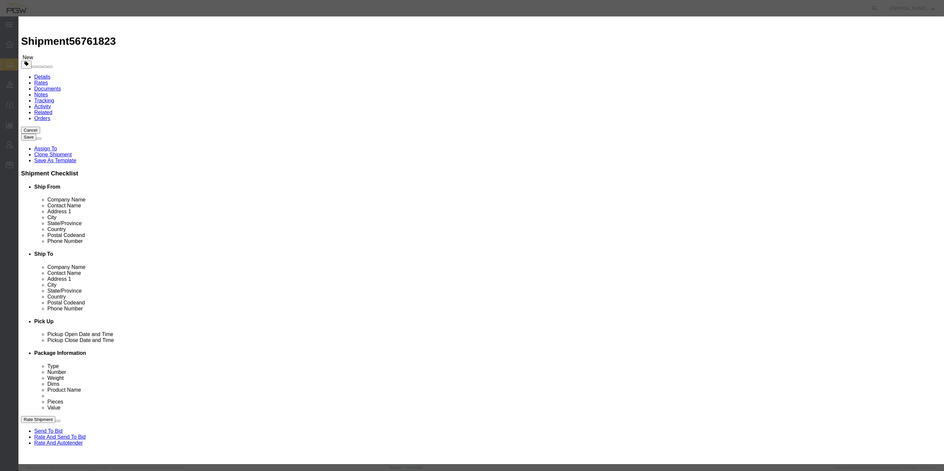
drag, startPoint x: 351, startPoint y: 61, endPoint x: 347, endPoint y: 60, distance: 4.4
click input "0.00"
type input "2.00"
type input "2"
click button "Save & Close"
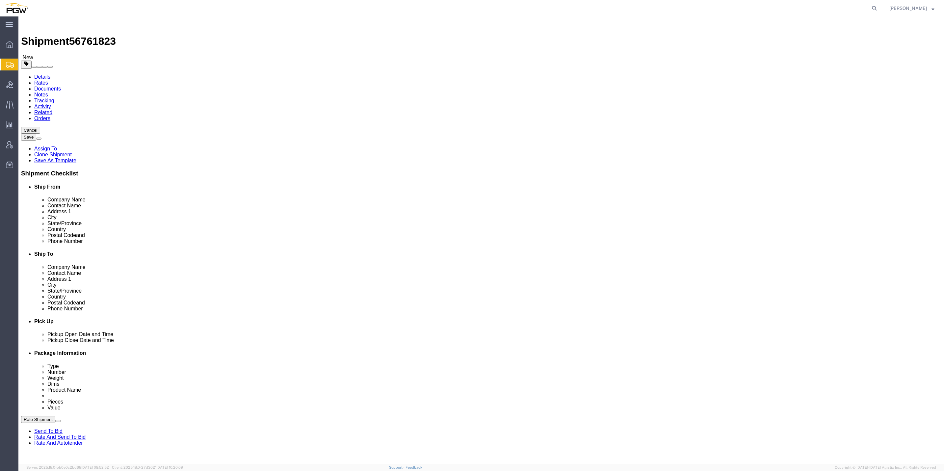
click button "Rate Shipment"
click icon
click input "Ship To Location / Contact Name : This field is required."
type input "b"
type input "Branch Manager"
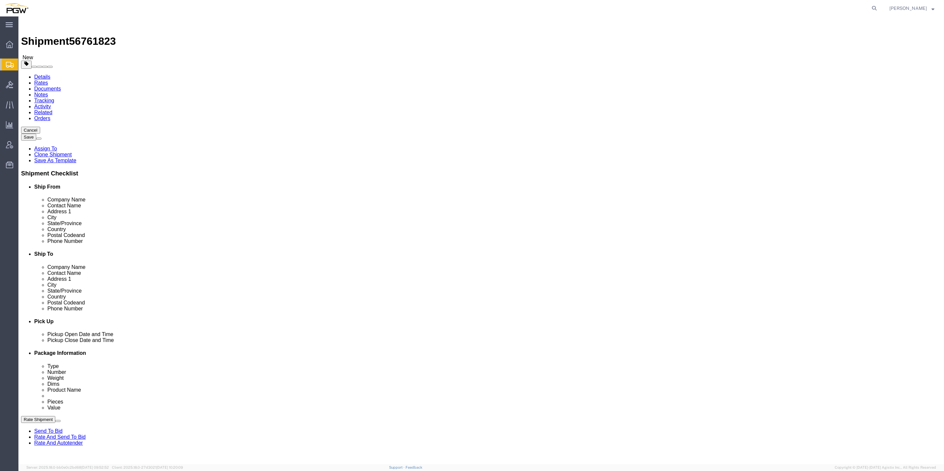
click button "Rate Shipment"
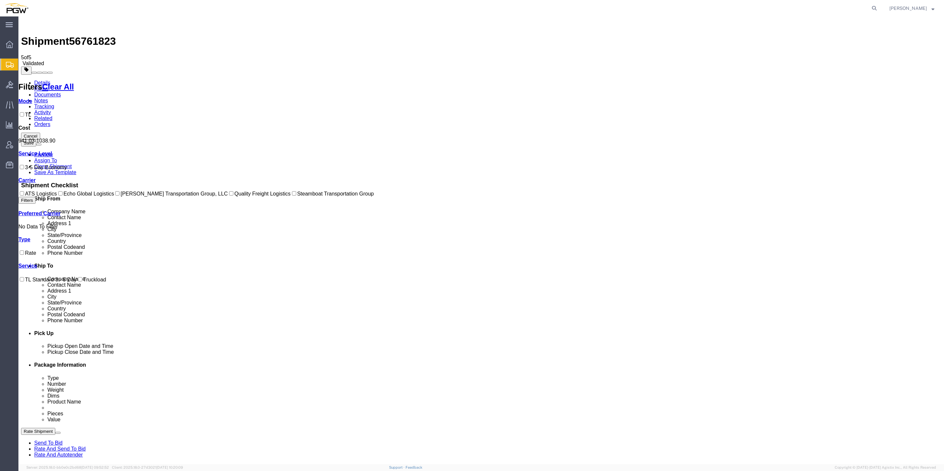
click at [83, 452] on link "Rate And Autotender" at bounding box center [58, 455] width 49 height 6
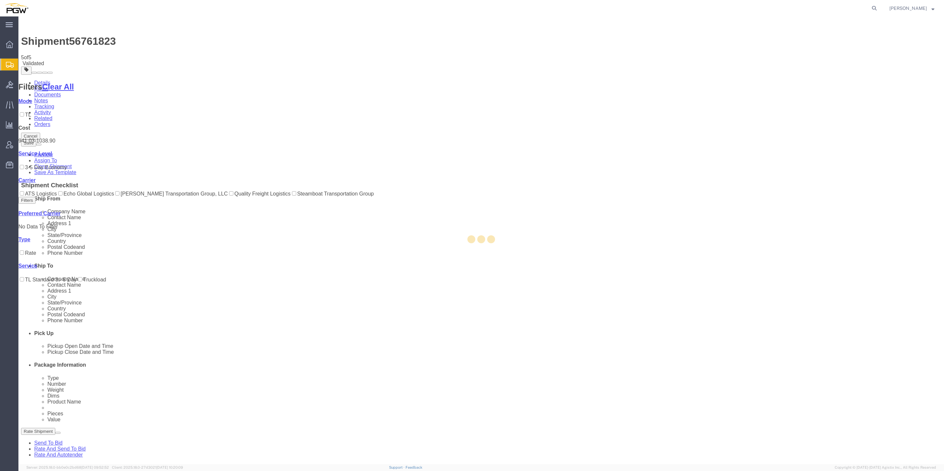
select select "62891"
select select "62691"
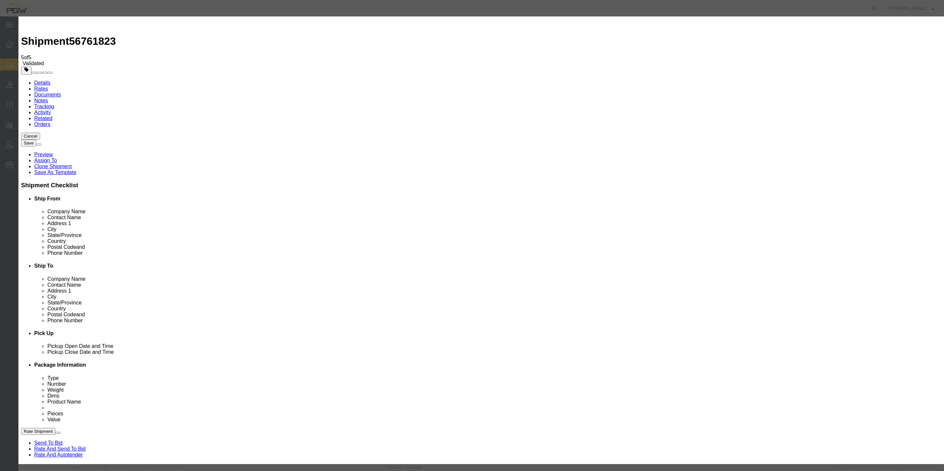
type input "2"
click input "2"
click select "Price Carrier Rank"
select select "LANE_RANK"
click select "Price Carrier Rank"
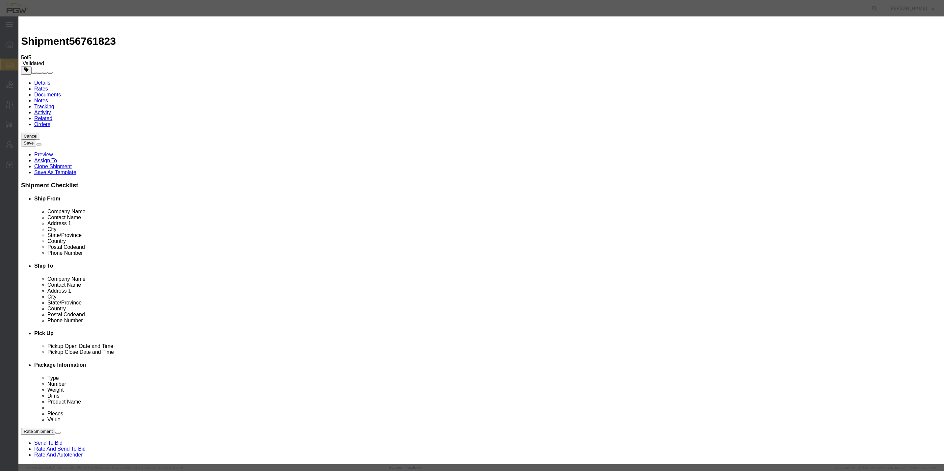
click button "Save Auto-Tender"
